Goal: Information Seeking & Learning: Learn about a topic

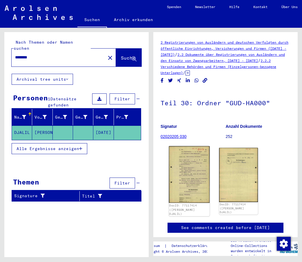
click at [192, 173] on img at bounding box center [189, 174] width 41 height 57
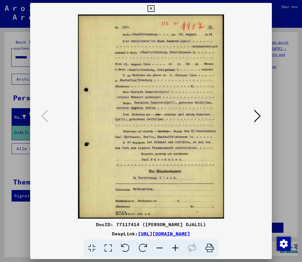
click at [177, 248] on icon at bounding box center [175, 249] width 16 height 18
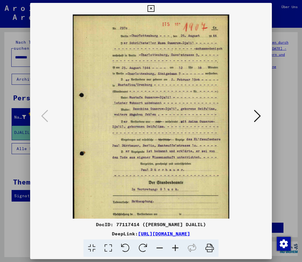
click at [175, 248] on icon at bounding box center [175, 249] width 16 height 18
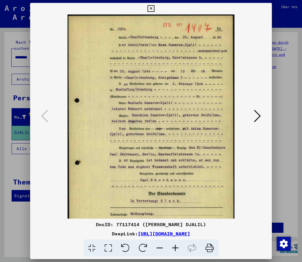
click at [175, 248] on icon at bounding box center [175, 249] width 16 height 18
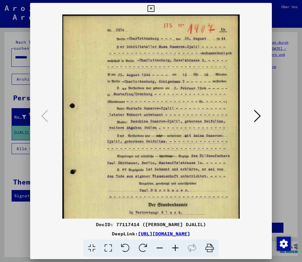
click at [175, 247] on icon at bounding box center [175, 249] width 16 height 18
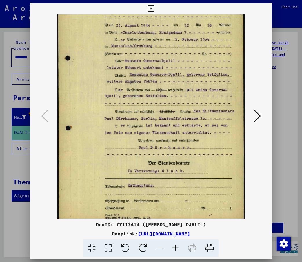
scroll to position [58, 0]
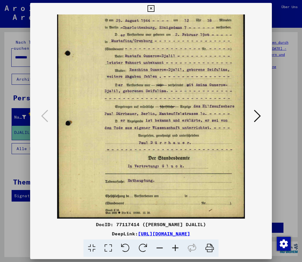
drag, startPoint x: 197, startPoint y: 175, endPoint x: 192, endPoint y: 95, distance: 81.0
click at [192, 95] on img at bounding box center [151, 88] width 188 height 262
click at [258, 113] on icon at bounding box center [257, 116] width 7 height 14
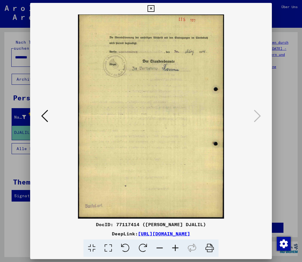
scroll to position [0, 0]
click at [177, 248] on icon at bounding box center [175, 249] width 16 height 18
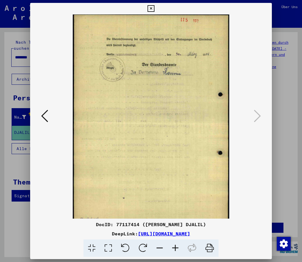
click at [175, 248] on icon at bounding box center [175, 249] width 16 height 18
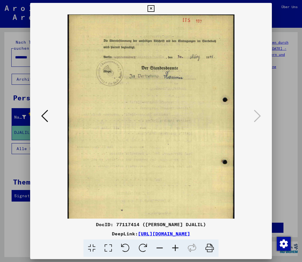
click at [174, 248] on icon at bounding box center [175, 249] width 16 height 18
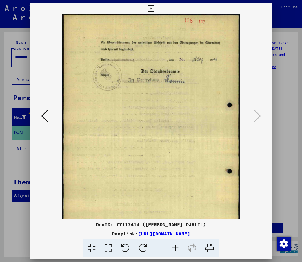
click at [174, 248] on icon at bounding box center [175, 249] width 16 height 18
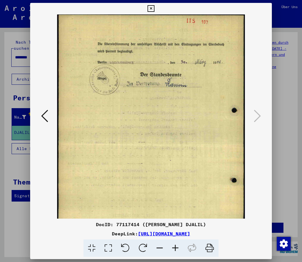
click at [174, 248] on icon at bounding box center [175, 249] width 16 height 18
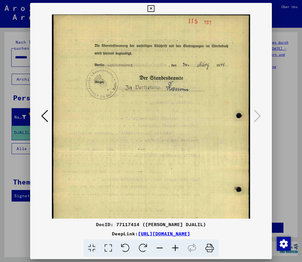
click at [173, 247] on icon at bounding box center [175, 249] width 16 height 18
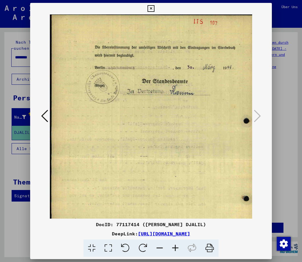
click at [173, 246] on icon at bounding box center [175, 249] width 16 height 18
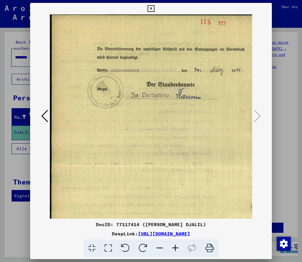
click at [173, 246] on icon at bounding box center [175, 249] width 16 height 18
